Goal: Task Accomplishment & Management: Use online tool/utility

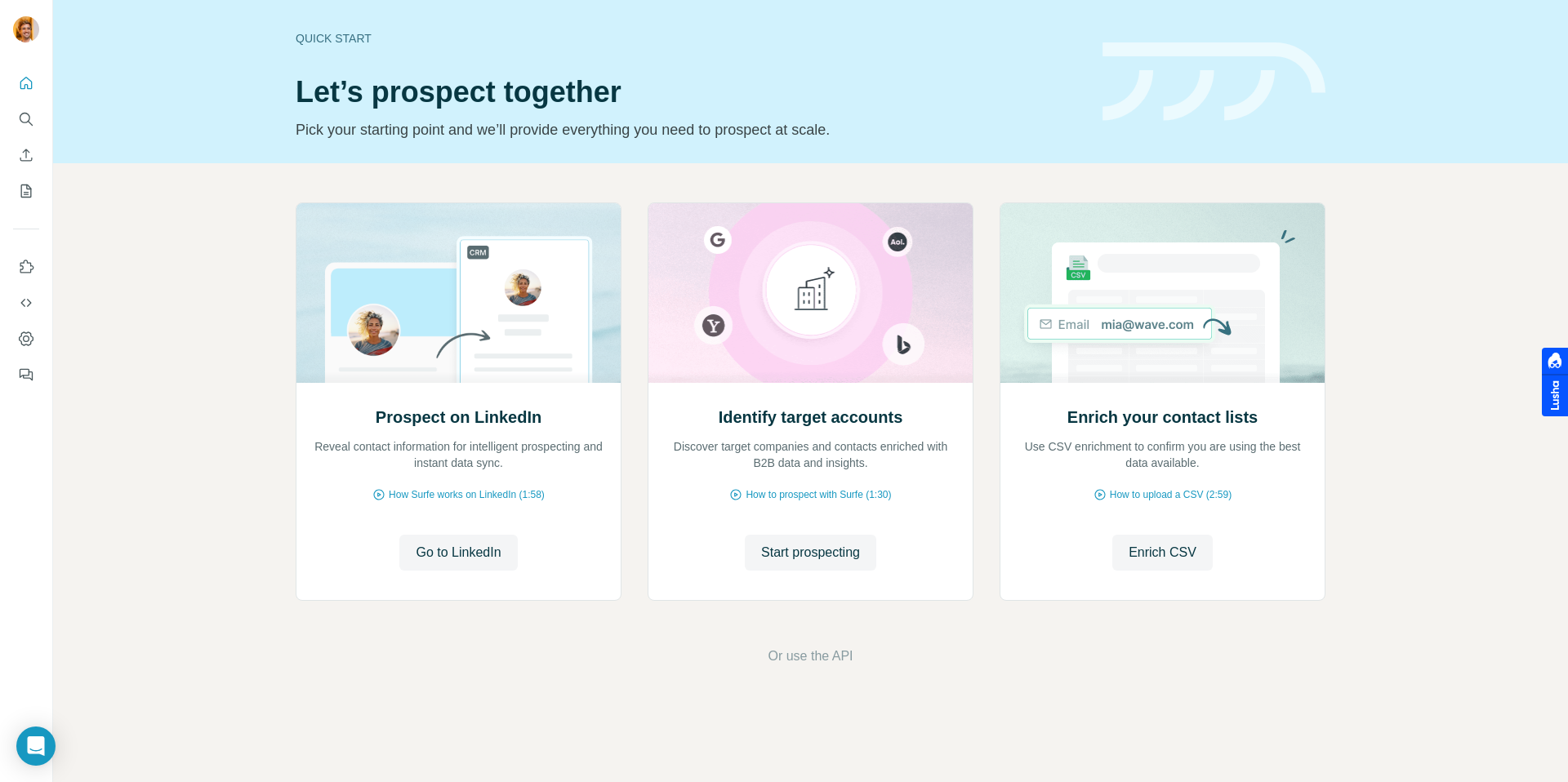
click at [776, 672] on div "Prospect on LinkedIn Reveal contact information for intelligent prospecting and…" at bounding box center [810, 434] width 1515 height 542
click at [449, 563] on button "Go to LinkedIn" at bounding box center [458, 553] width 117 height 36
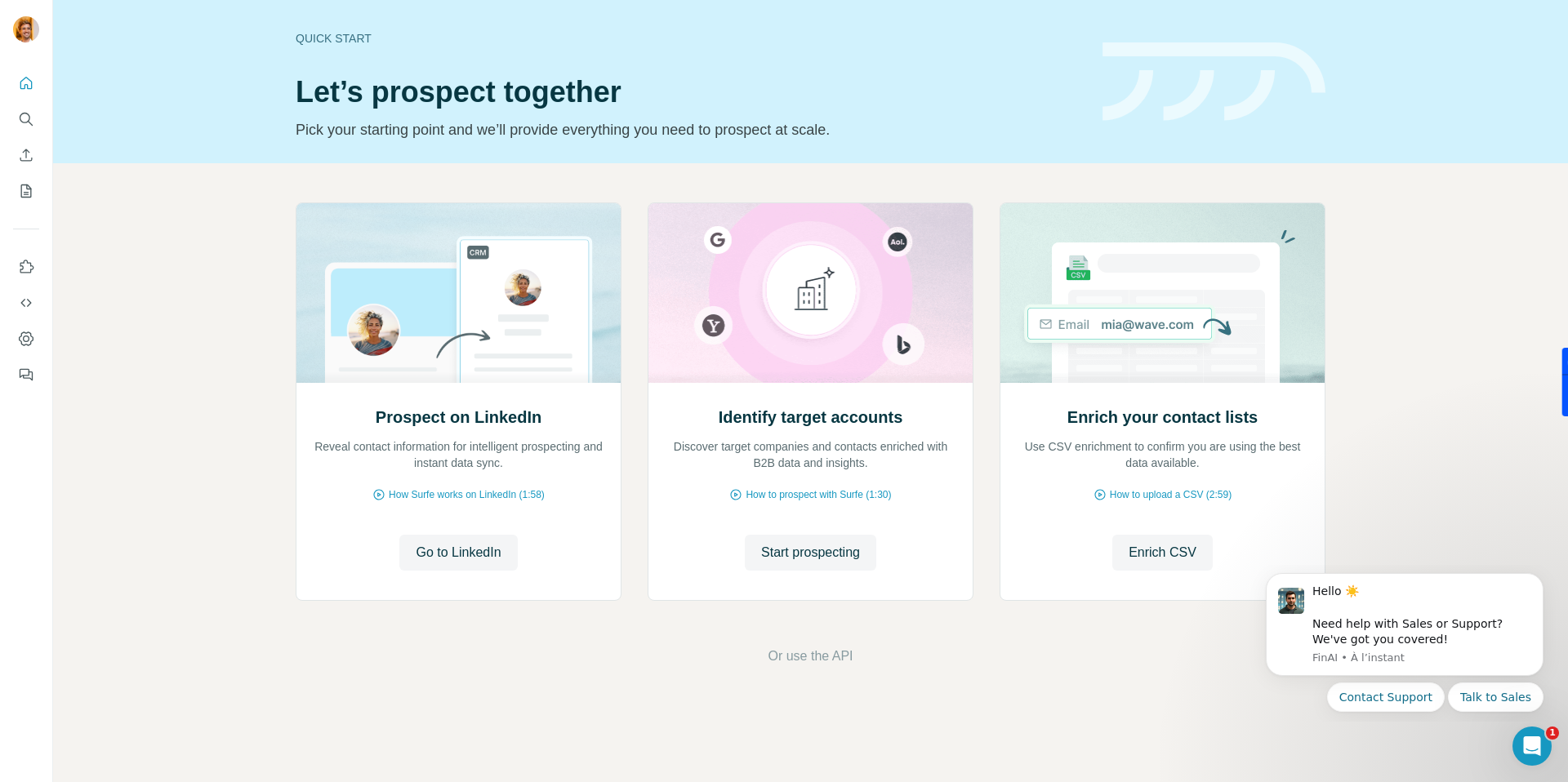
drag, startPoint x: 827, startPoint y: 659, endPoint x: 883, endPoint y: 622, distance: 67.1
click at [883, 622] on div "Prospect on LinkedIn Reveal contact information for intelligent prospecting and…" at bounding box center [810, 434] width 1515 height 542
click at [795, 663] on span "Or use the API" at bounding box center [810, 657] width 85 height 20
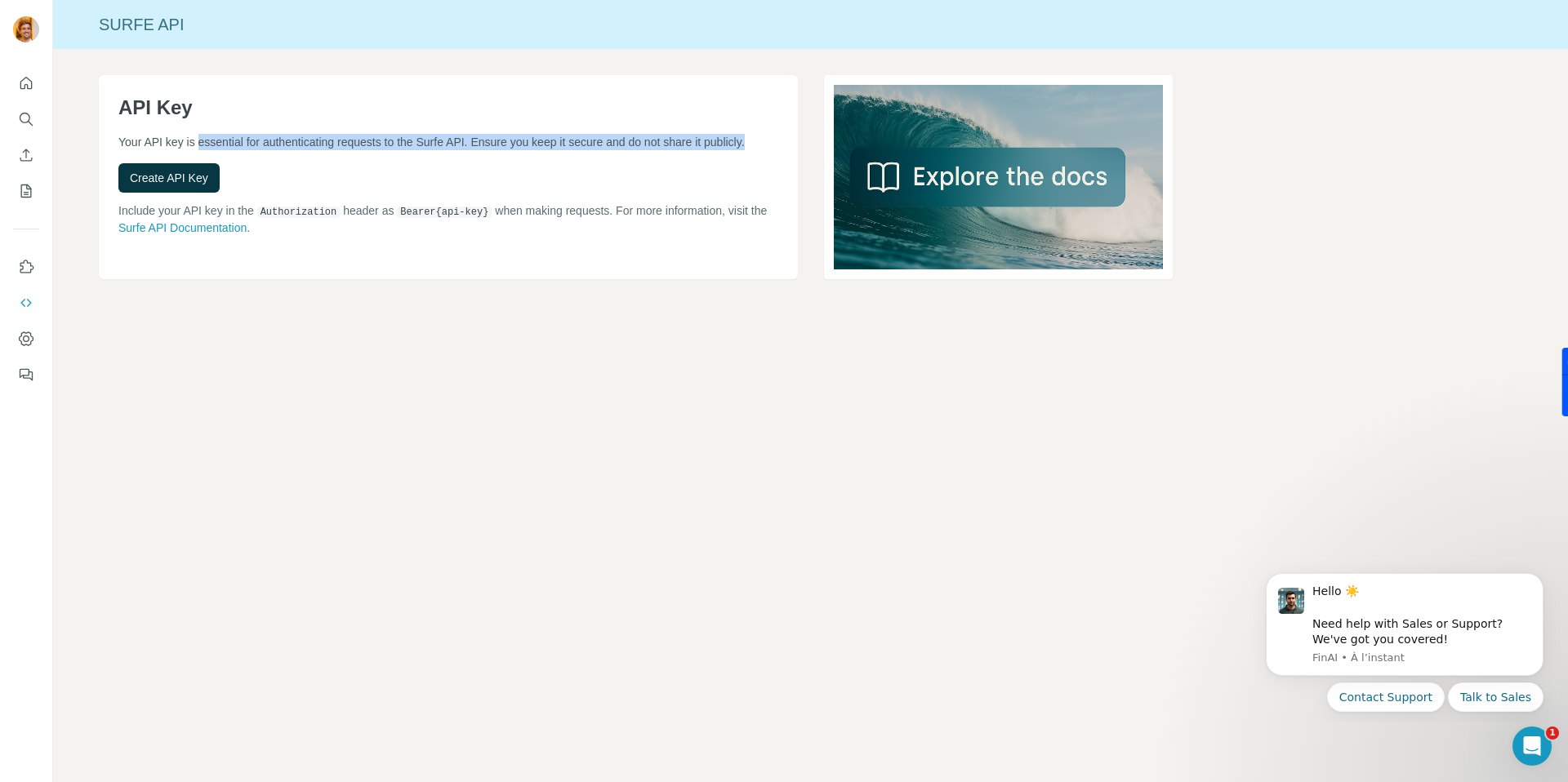
drag, startPoint x: 202, startPoint y: 148, endPoint x: 424, endPoint y: 153, distance: 222.1
click at [424, 150] on p "Your API key is essential for authenticating requests to the Surfe API. Ensure …" at bounding box center [448, 142] width 660 height 16
